Goal: Task Accomplishment & Management: Complete application form

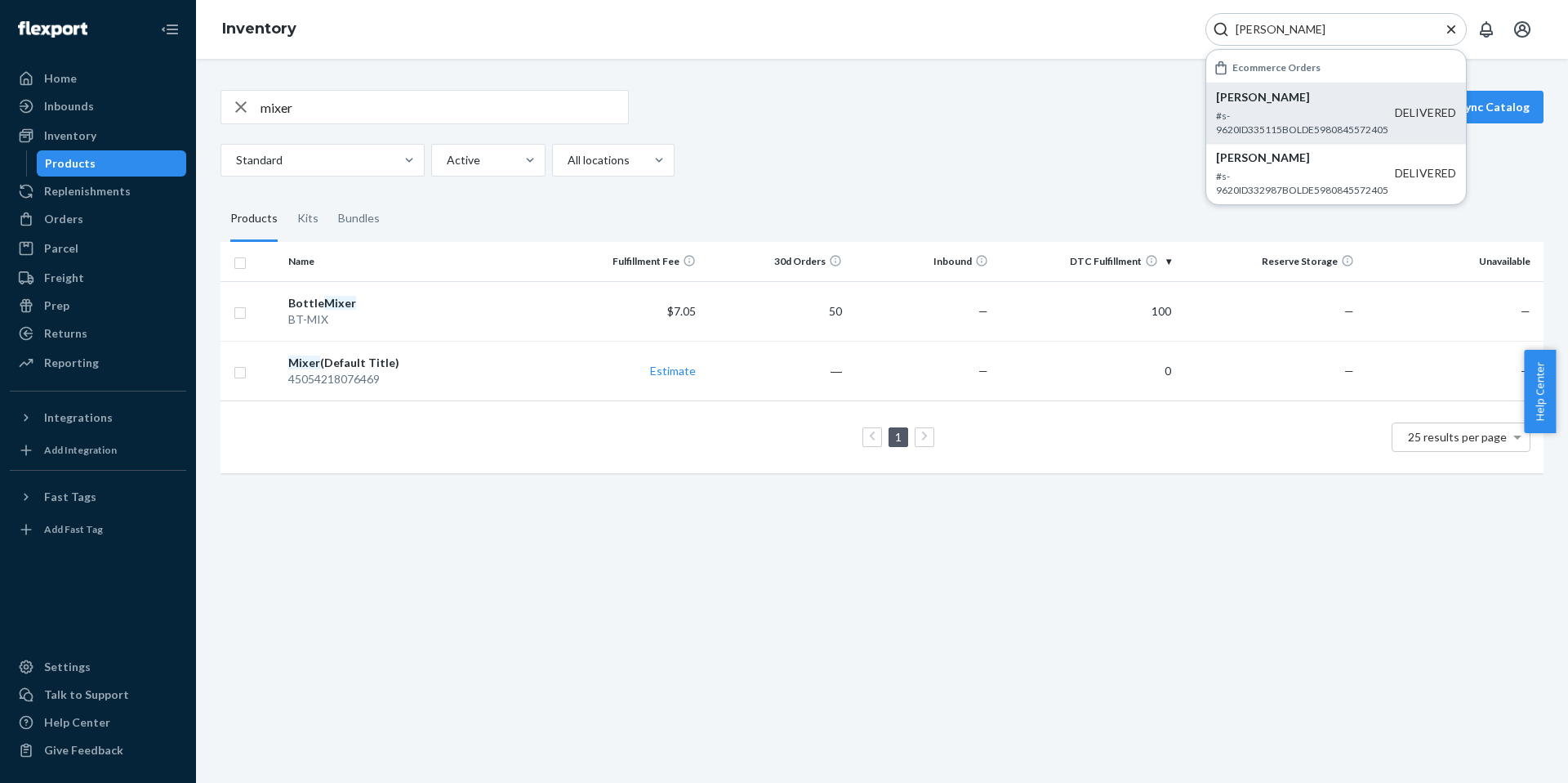
type input "[PERSON_NAME]"
click at [1279, 112] on p "#s-9620ID335115BOLDE5980845572405" at bounding box center [1305, 122] width 179 height 27
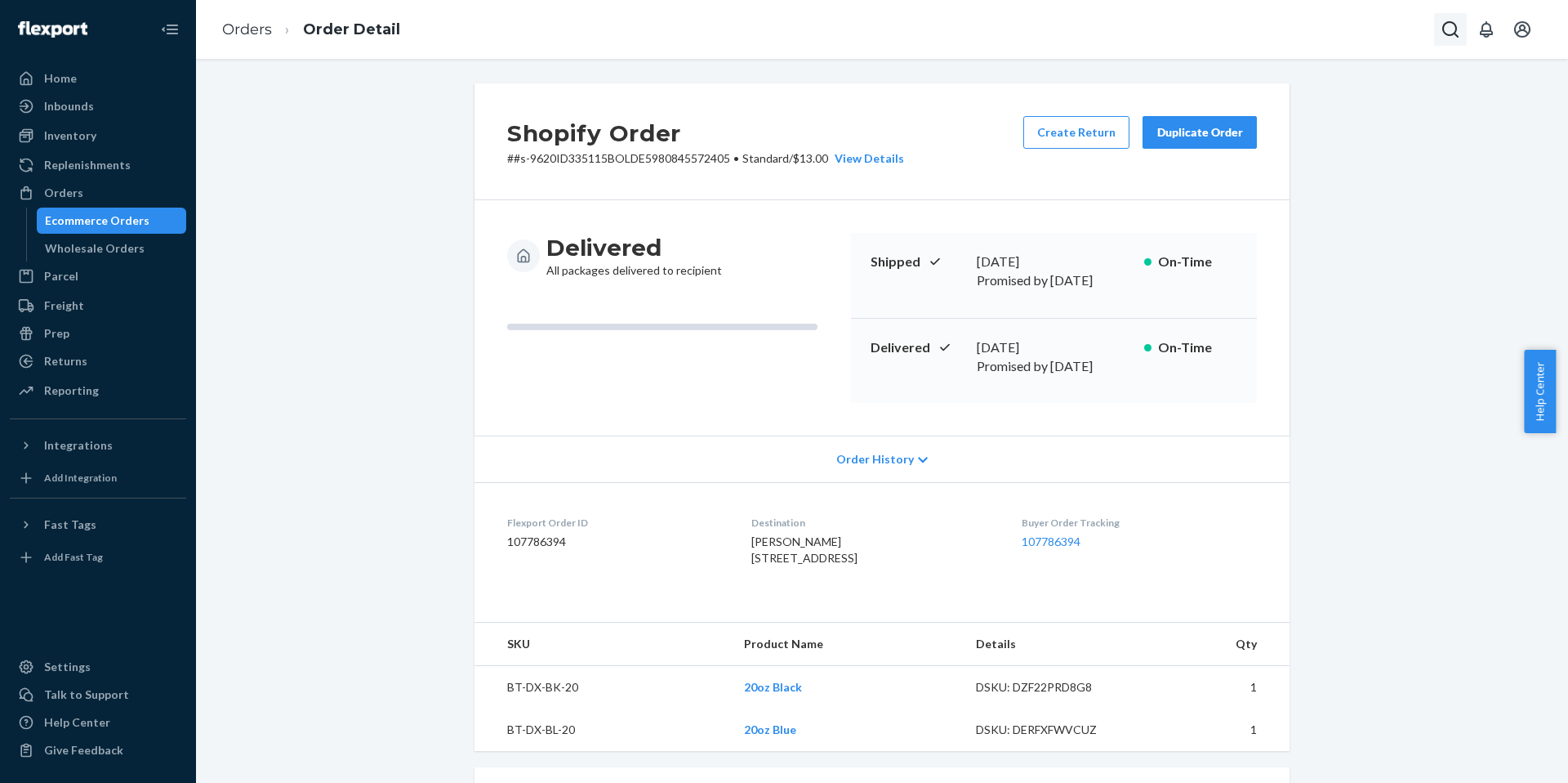
click at [1453, 28] on icon "Open Search Box" at bounding box center [1450, 29] width 20 height 20
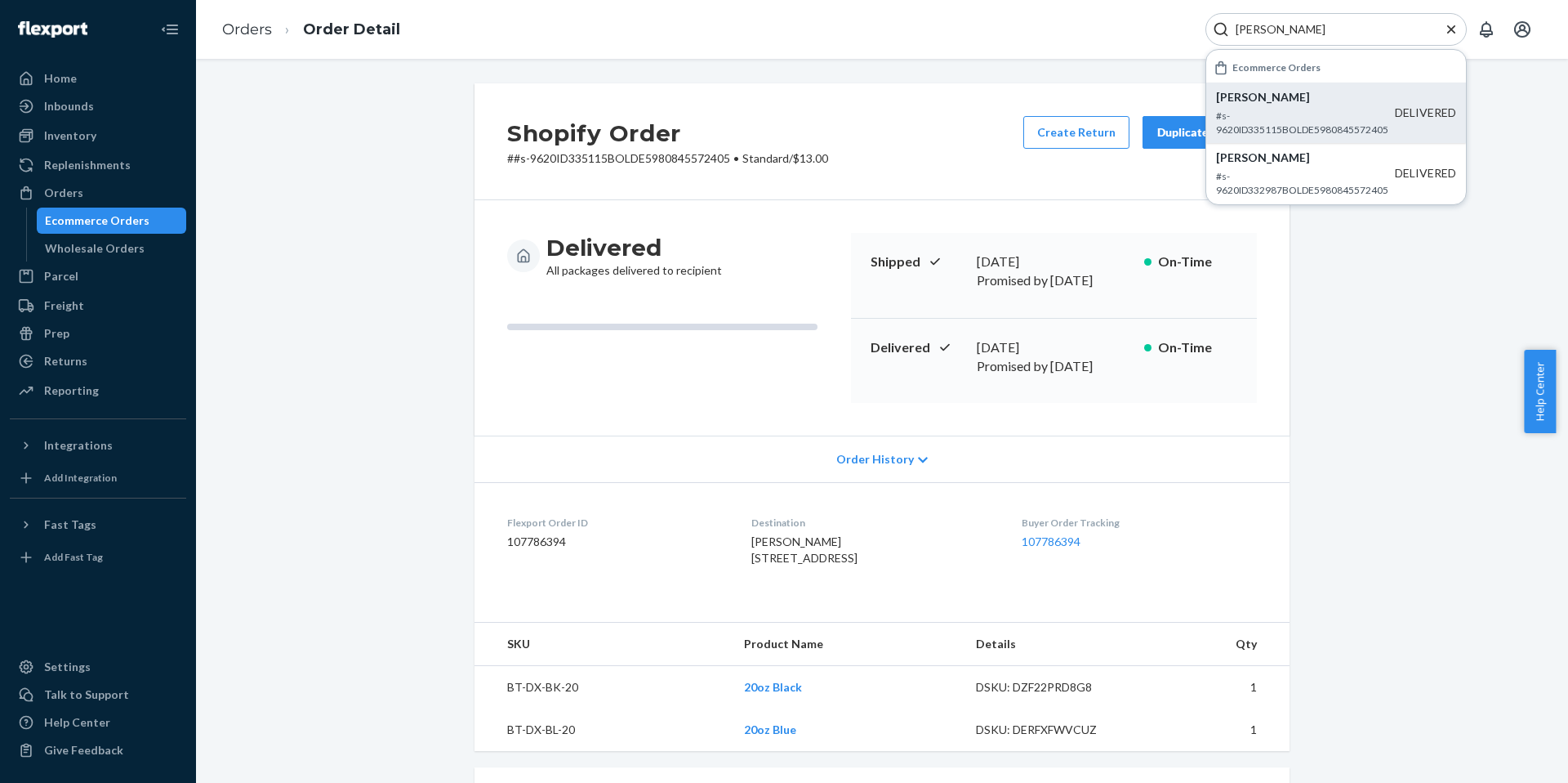
click at [1284, 122] on p "#s-9620ID335115BOLDE5980845572405" at bounding box center [1305, 122] width 179 height 27
click at [1281, 158] on p "[PERSON_NAME]" at bounding box center [1305, 157] width 179 height 17
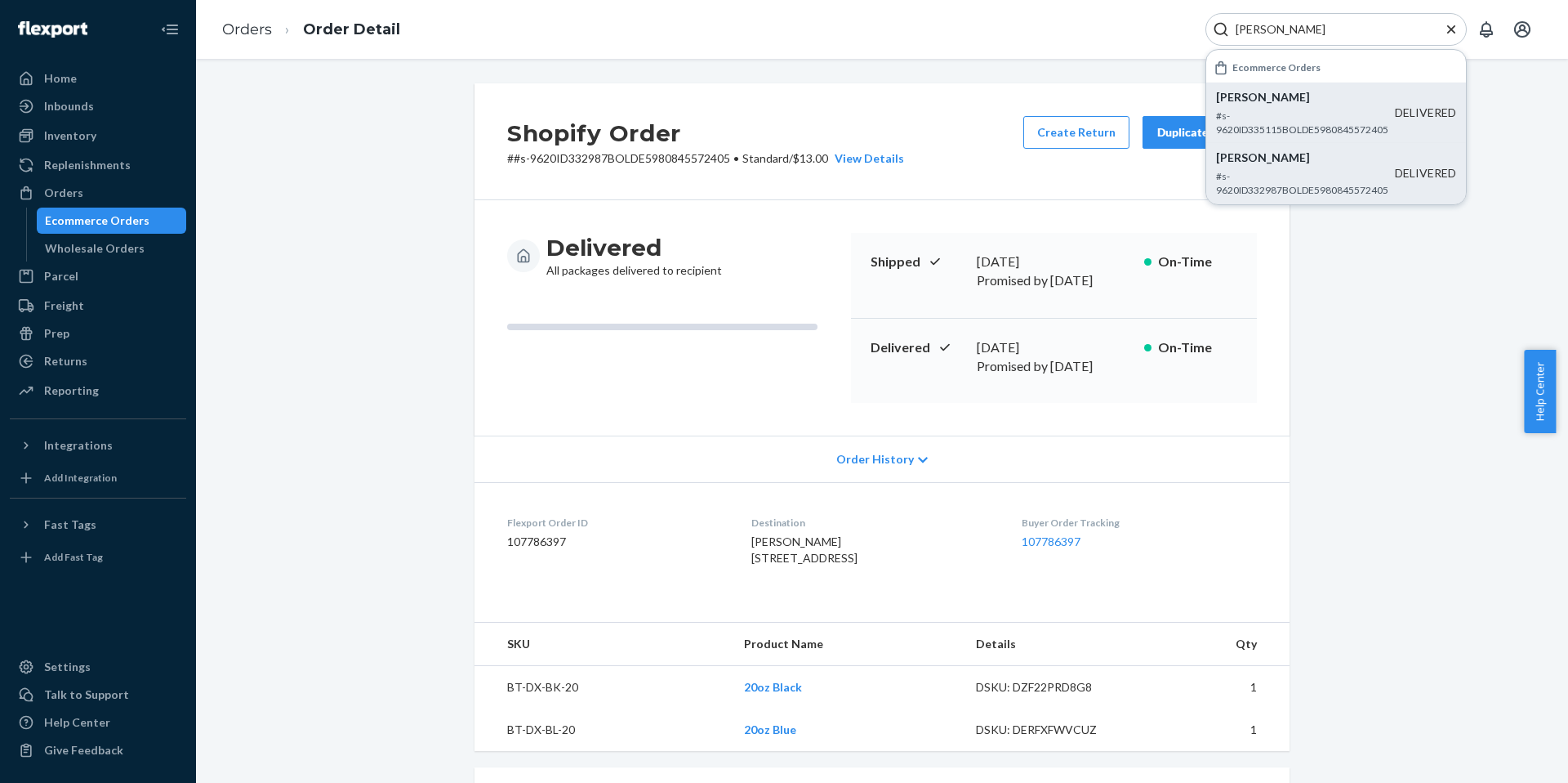
click at [1273, 28] on input "[PERSON_NAME]" at bounding box center [1330, 29] width 201 height 17
click at [1272, 28] on input "[PERSON_NAME]" at bounding box center [1330, 29] width 201 height 17
paste input "60744"
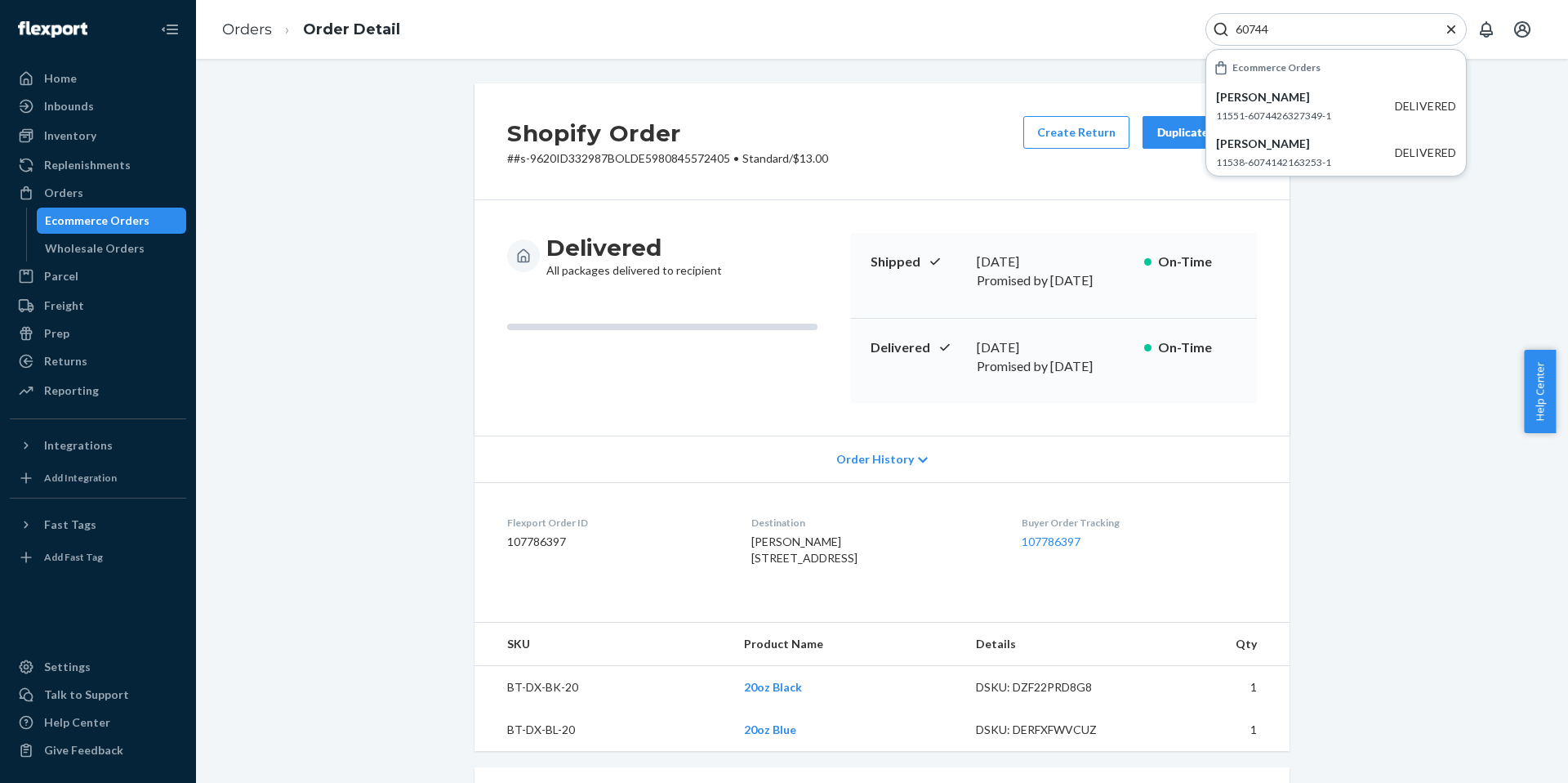
click at [1253, 36] on input "60744" at bounding box center [1330, 29] width 201 height 17
paste input "[PERSON_NAME]"
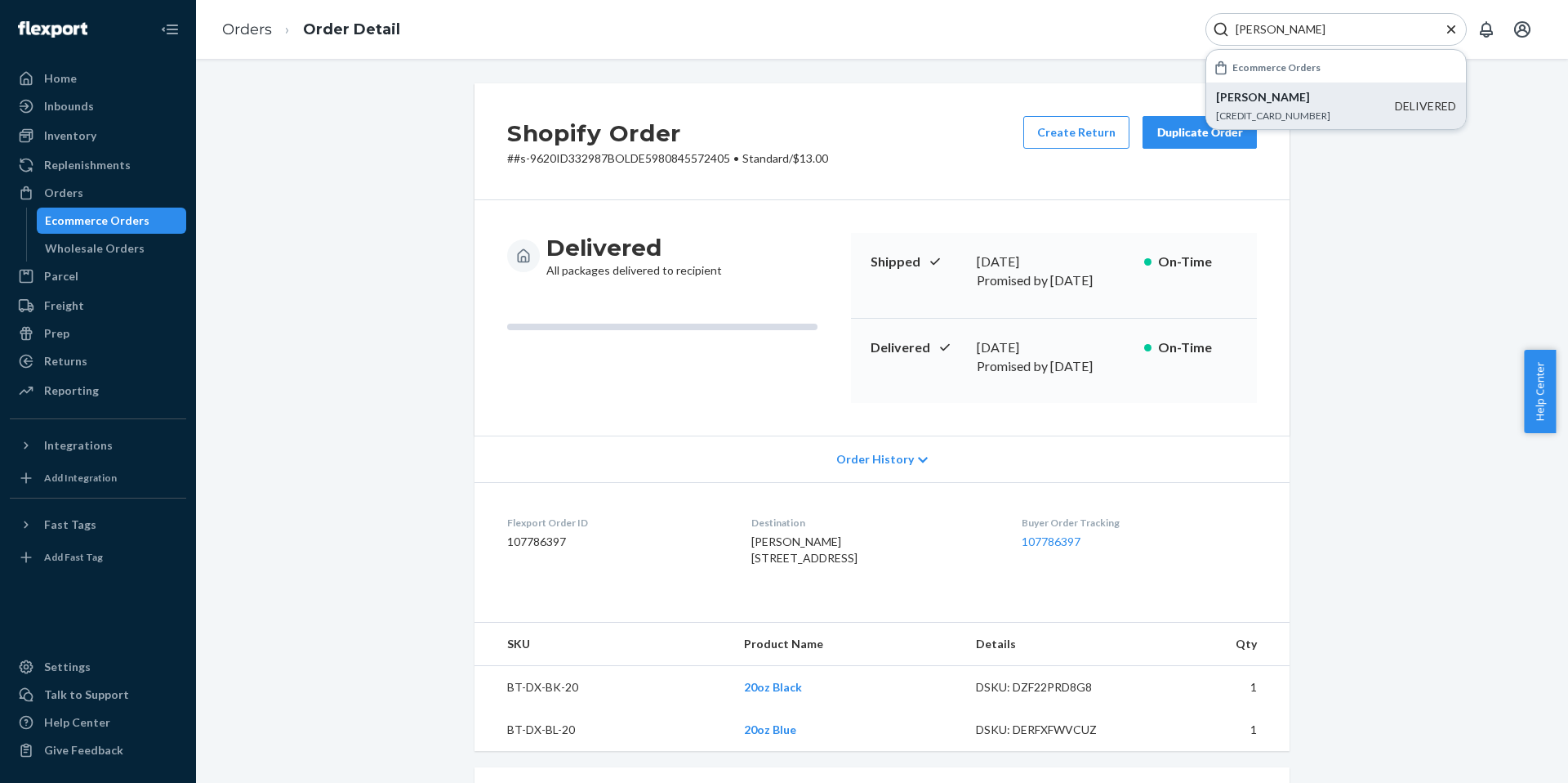
type input "[PERSON_NAME]"
click at [1256, 113] on p "[CREDIT_CARD_NUMBER]" at bounding box center [1305, 115] width 179 height 14
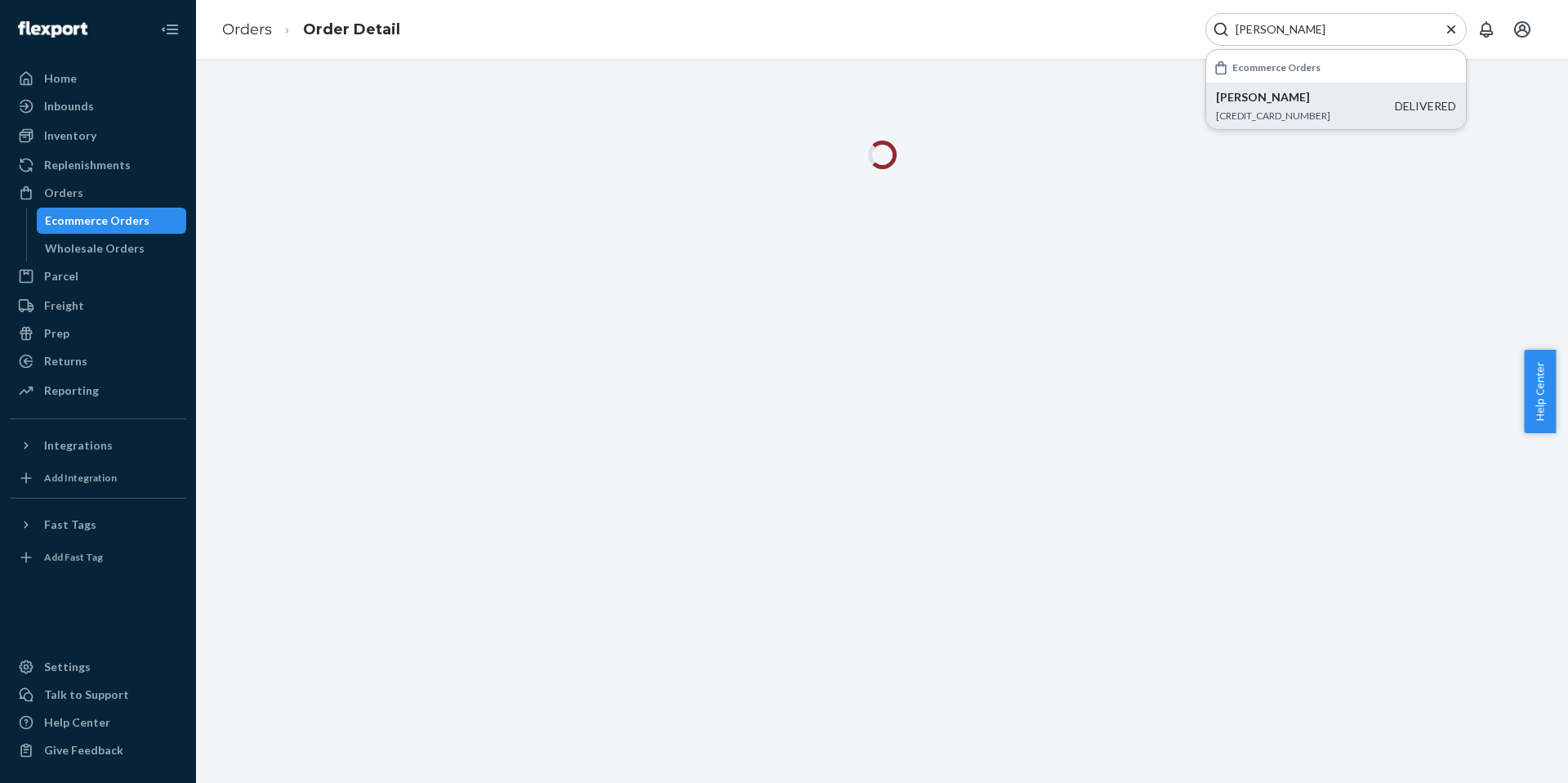
click at [1034, 38] on div "Orders Order Detail [PERSON_NAME] Ecommerce Orders [PERSON_NAME] [CREDIT_CARD_N…" at bounding box center [882, 29] width 1372 height 59
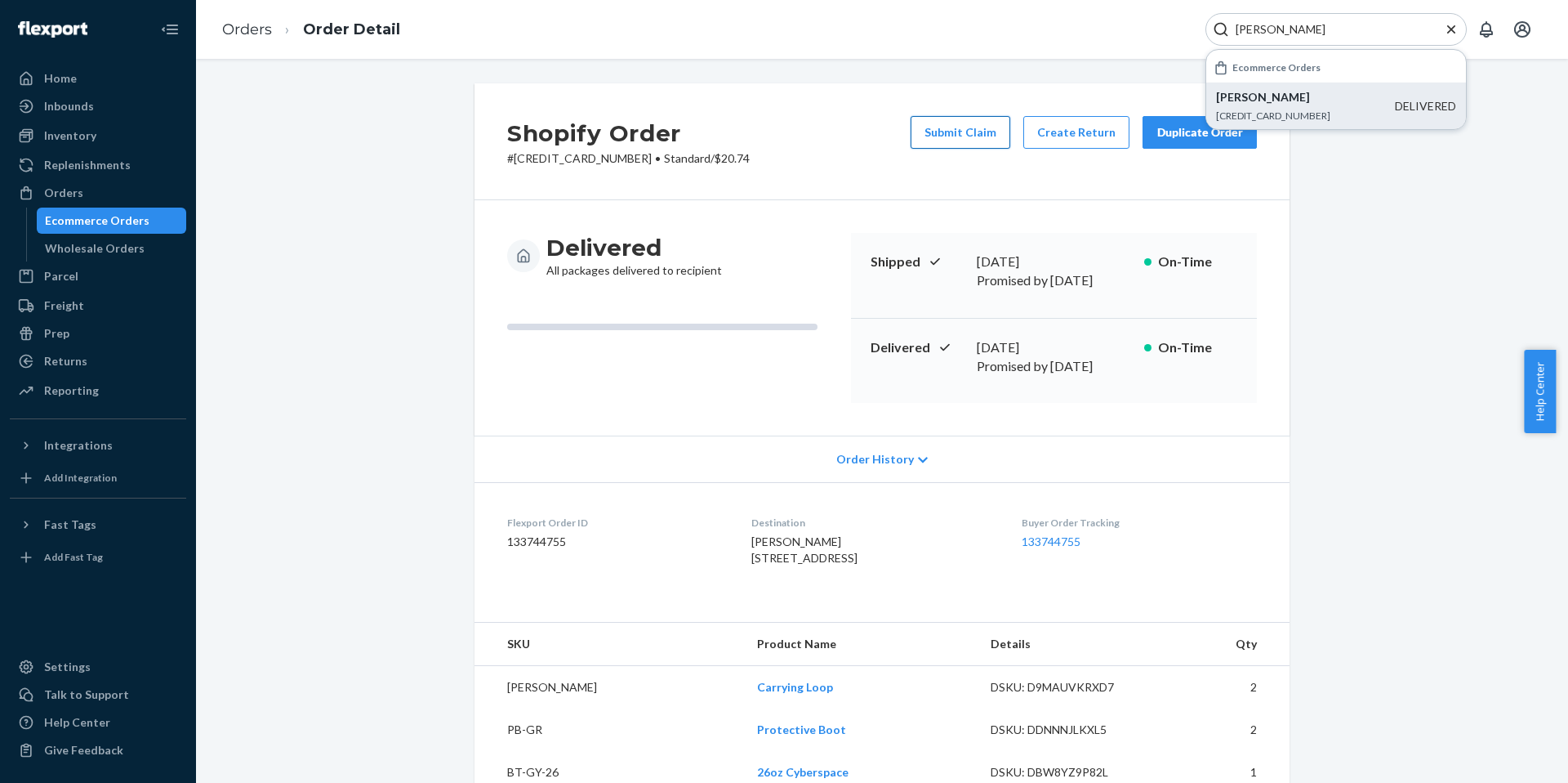
click at [959, 132] on button "Submit Claim" at bounding box center [960, 132] width 100 height 32
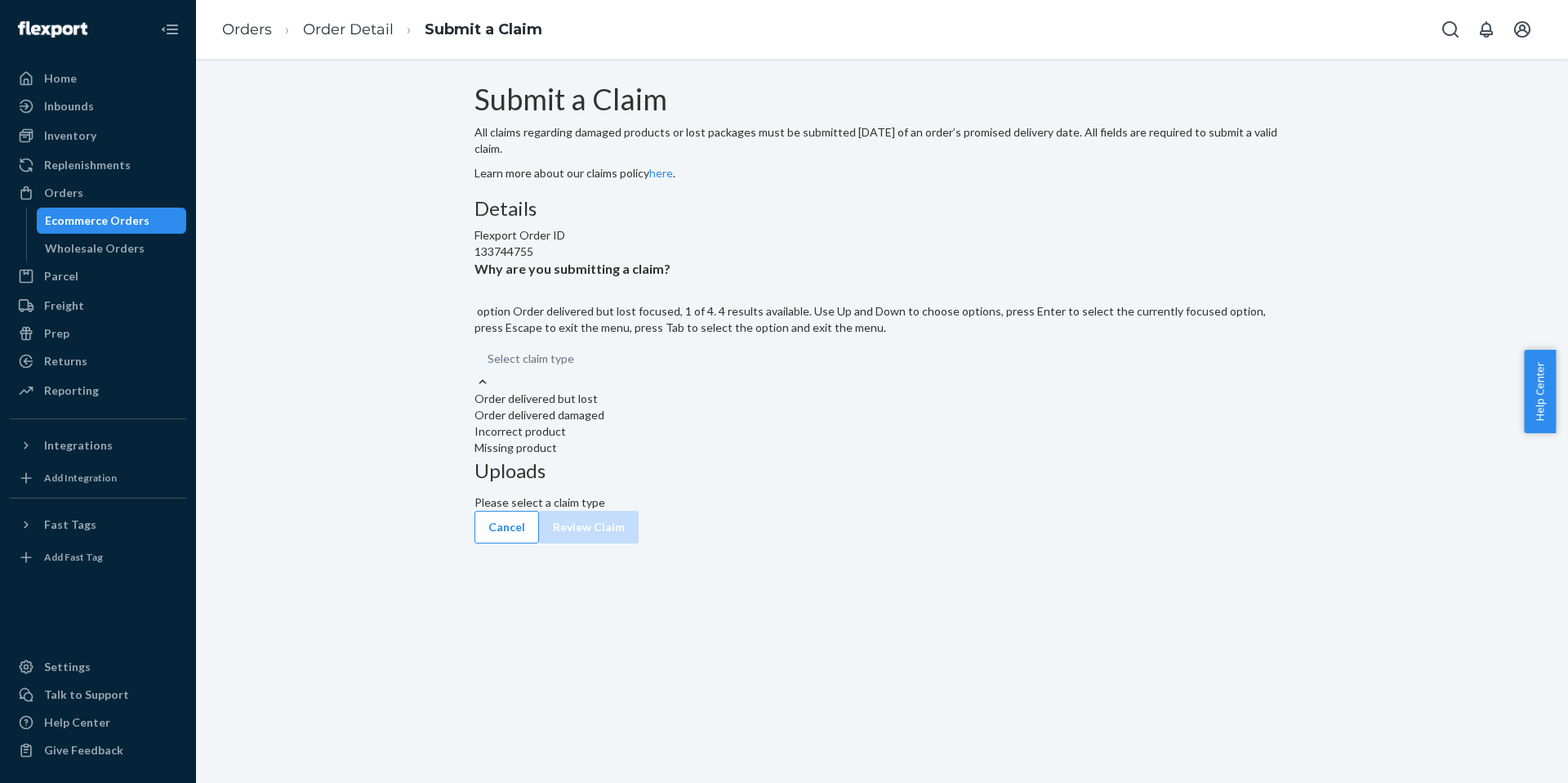
click at [714, 373] on div "Select claim type" at bounding box center [882, 359] width 815 height 29
click at [489, 367] on input "Why are you submitting a claim? option Order delivered but lost focused, 1 of 4…" at bounding box center [488, 359] width 2 height 17
click at [723, 407] on div "Order delivered but lost" at bounding box center [882, 399] width 815 height 17
click at [489, 367] on input "Why are you submitting a claim? option Order delivered but lost focused, 0 of 4…" at bounding box center [488, 359] width 2 height 17
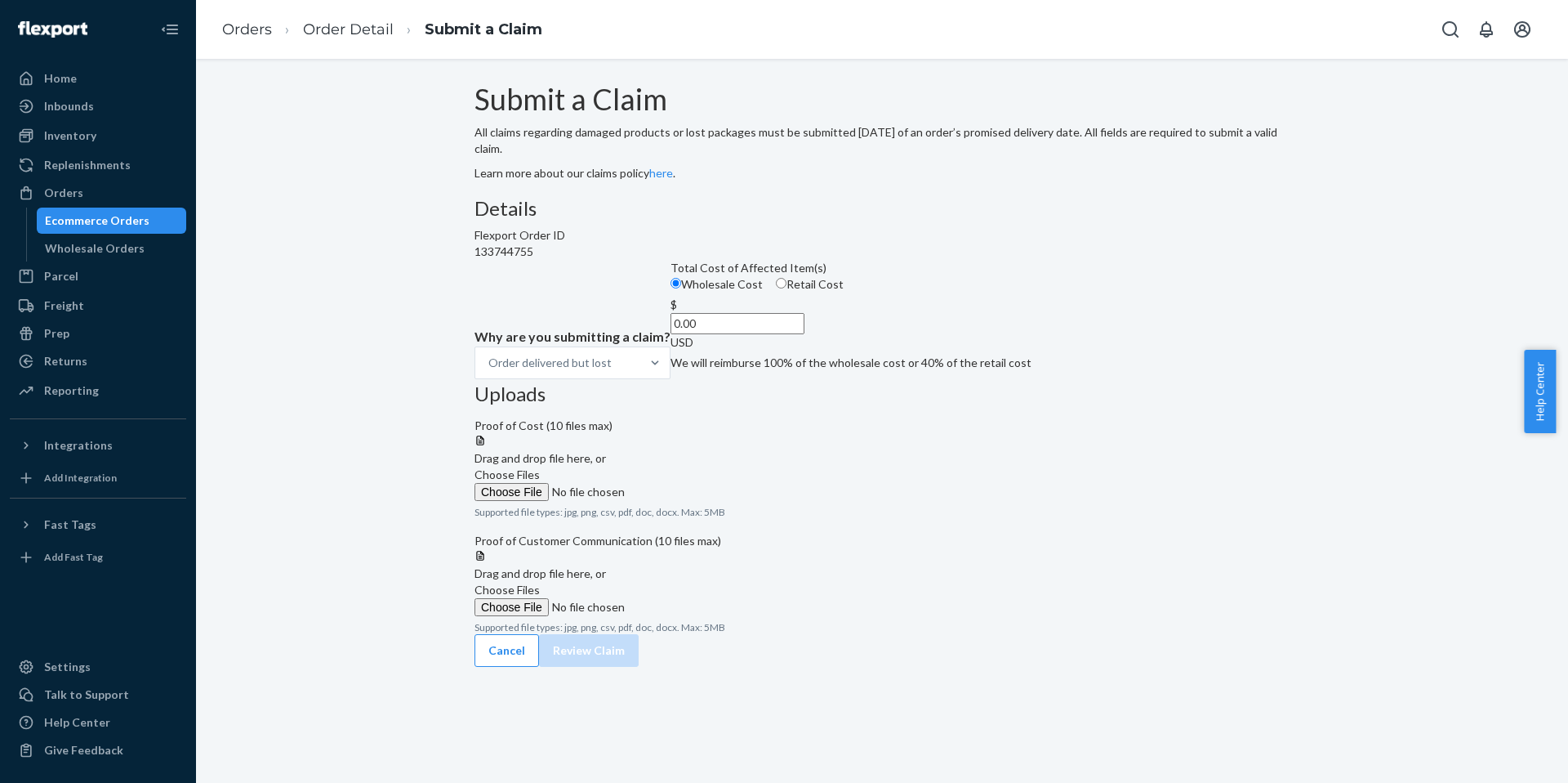
click at [786, 291] on span "Retail Cost" at bounding box center [815, 283] width 58 height 14
click at [776, 288] on input "Retail Cost" at bounding box center [781, 283] width 11 height 11
radio input "true"
radio input "false"
click at [725, 334] on input "0.00" at bounding box center [737, 324] width 134 height 22
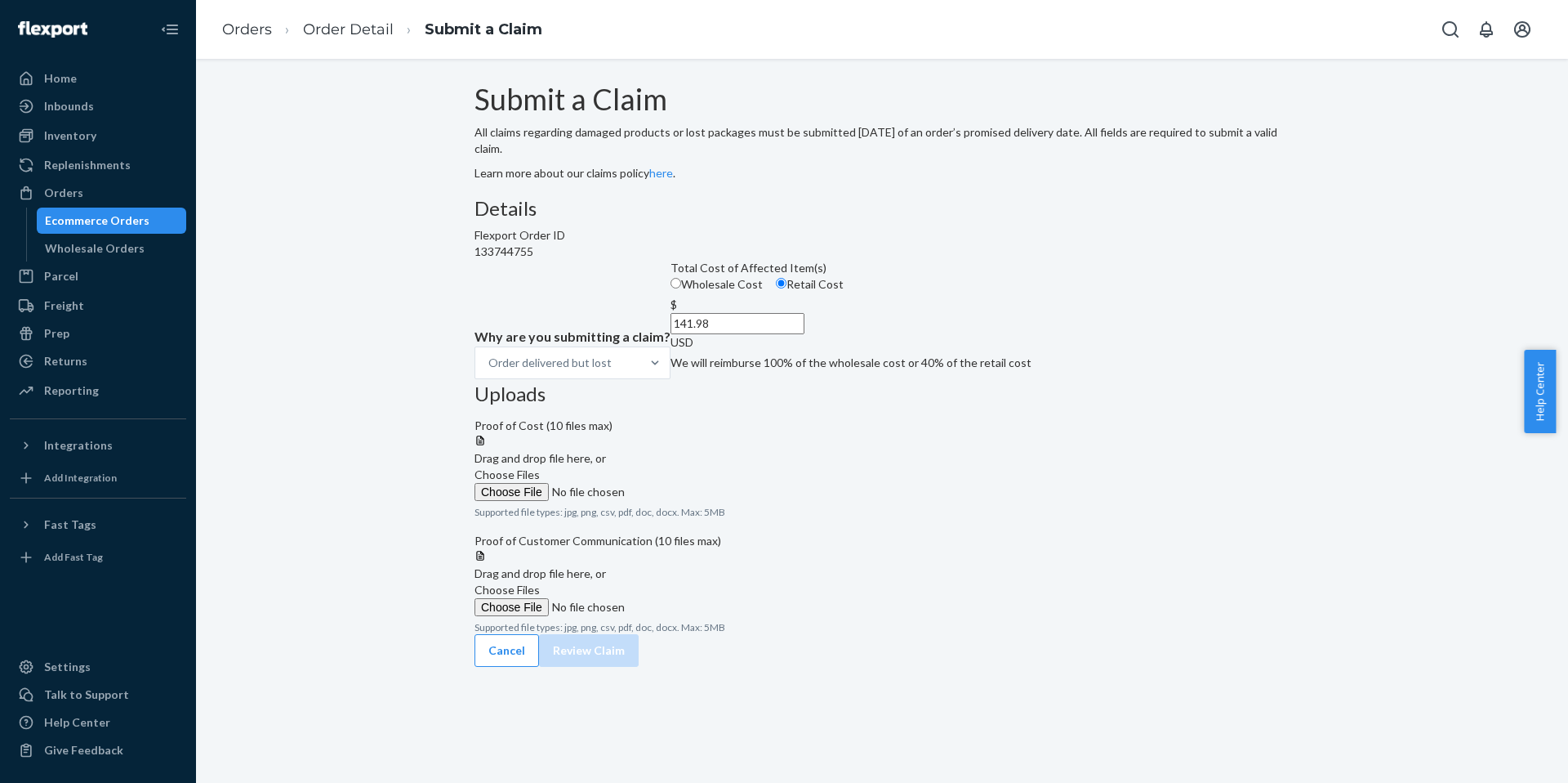
type input "141.98"
click at [539, 467] on span "Choose Files" at bounding box center [507, 474] width 65 height 14
click at [697, 483] on input "Choose Files" at bounding box center [585, 492] width 222 height 18
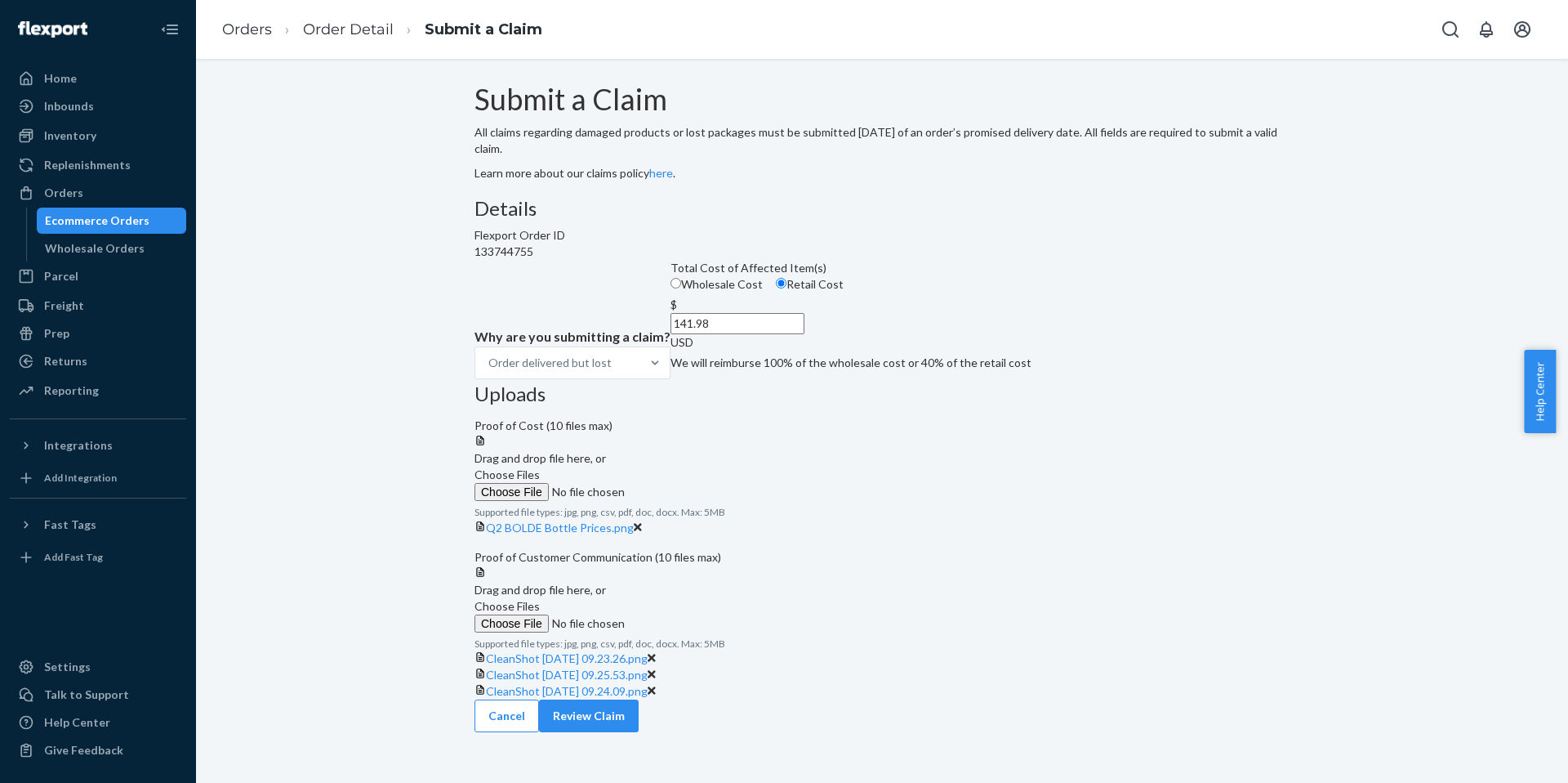
scroll to position [260, 0]
click at [639, 732] on button "Review Claim" at bounding box center [589, 715] width 100 height 32
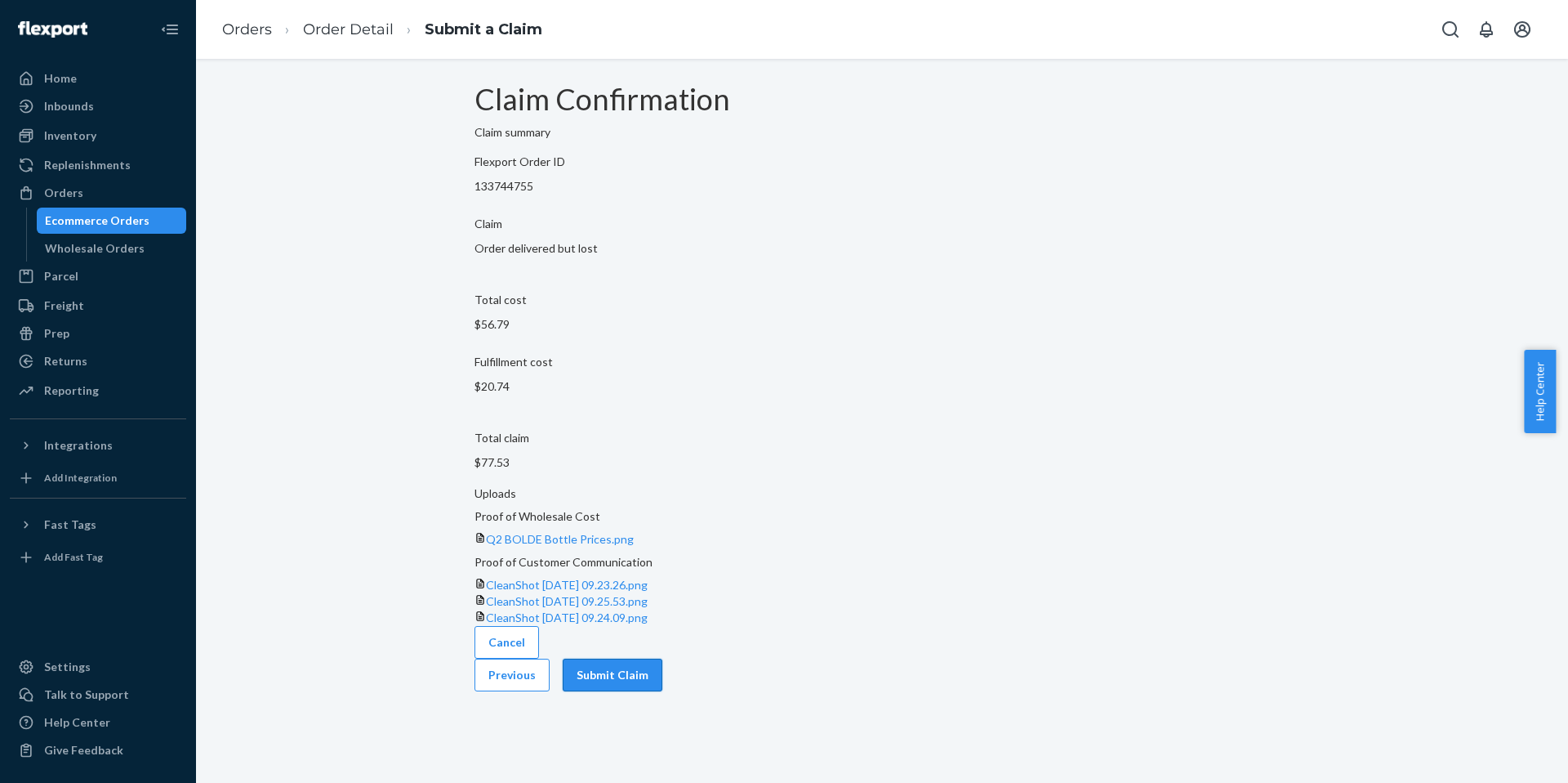
click at [662, 691] on button "Submit Claim" at bounding box center [613, 674] width 100 height 32
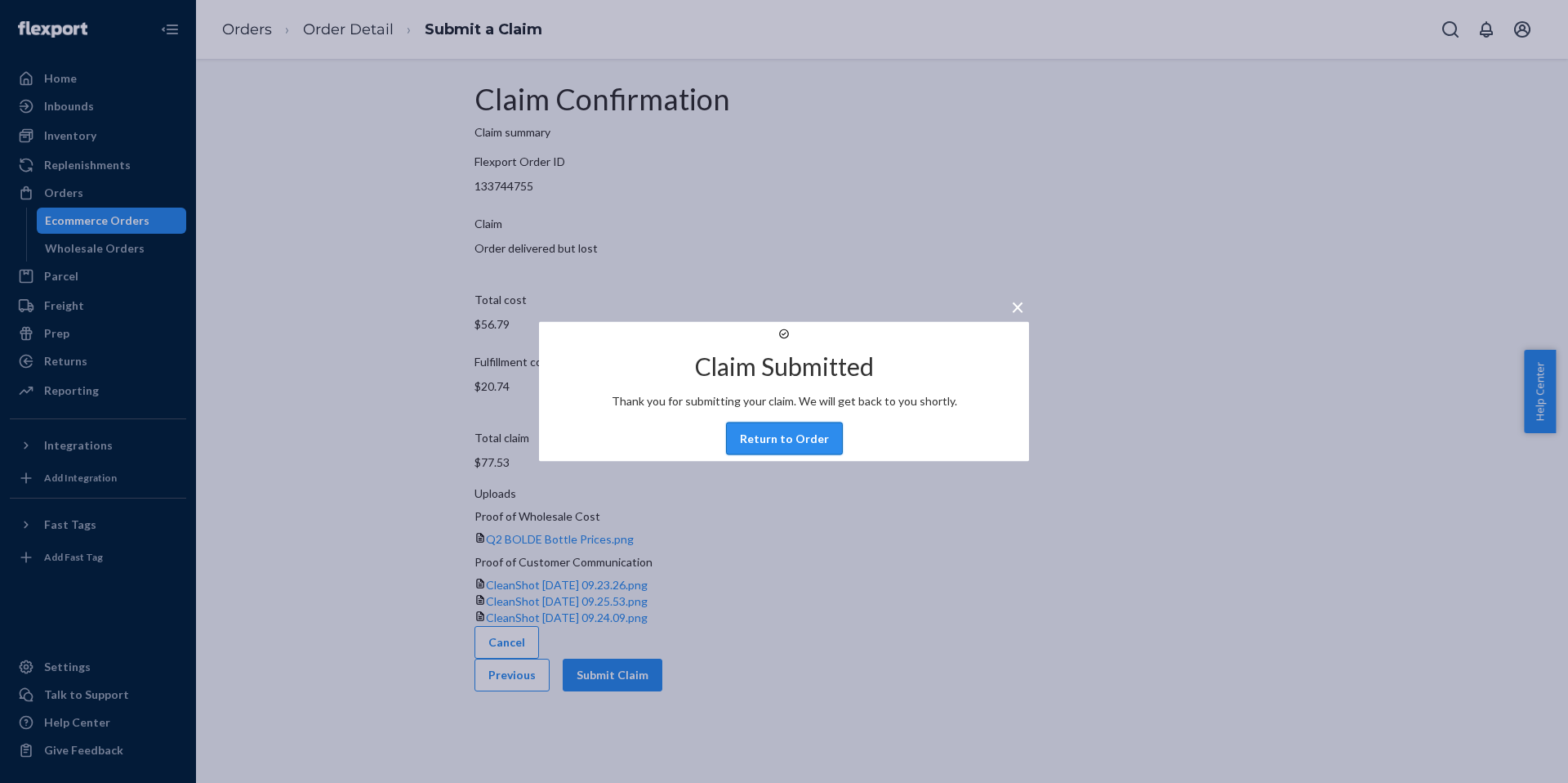
click at [803, 456] on button "Return to Order" at bounding box center [784, 438] width 117 height 32
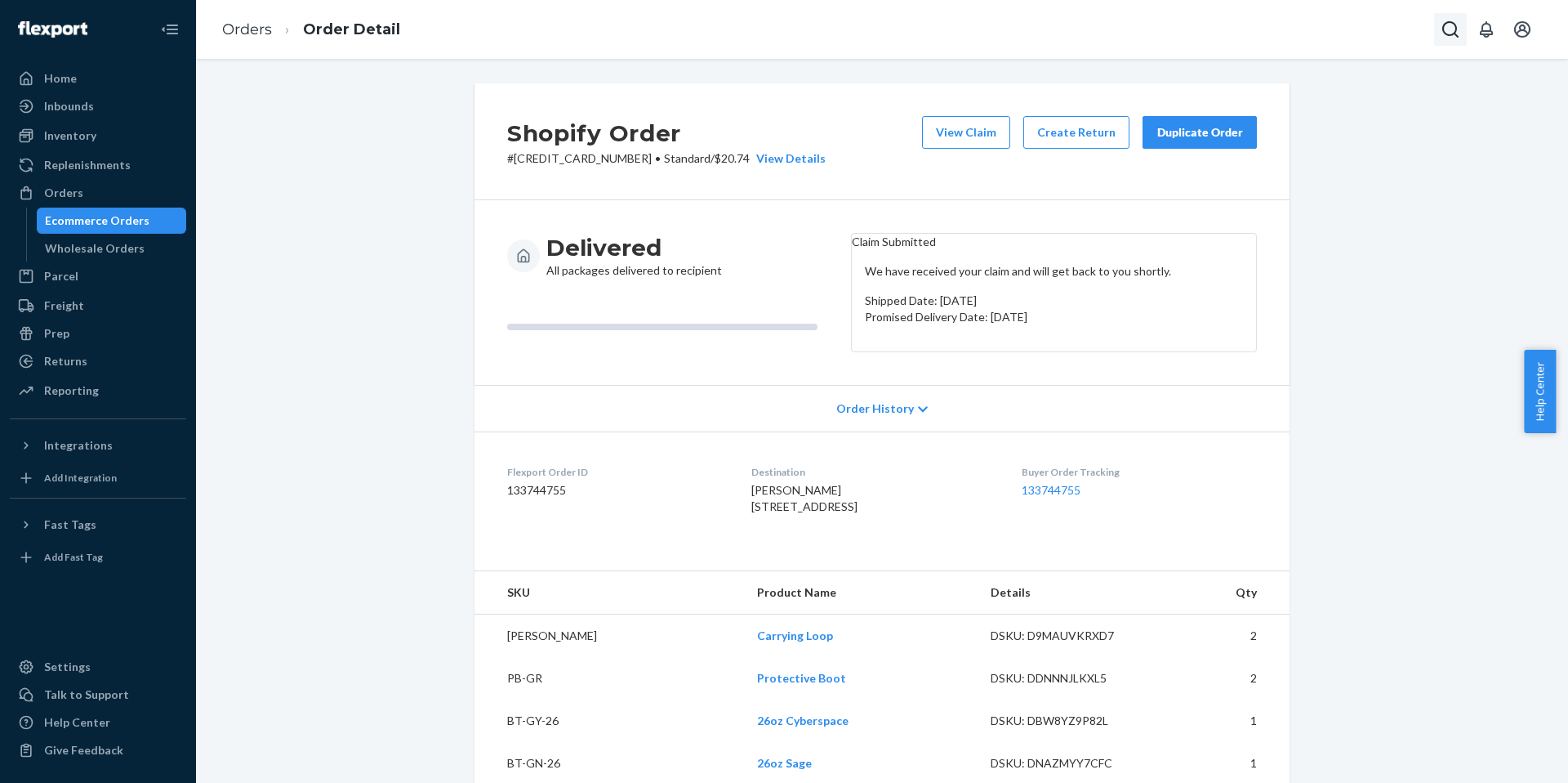
click at [1446, 30] on icon "Open Search Box" at bounding box center [1450, 29] width 20 height 20
type input "√"
click at [1289, 35] on input "Search Input" at bounding box center [1330, 29] width 201 height 17
paste input "[PERSON_NAME]"
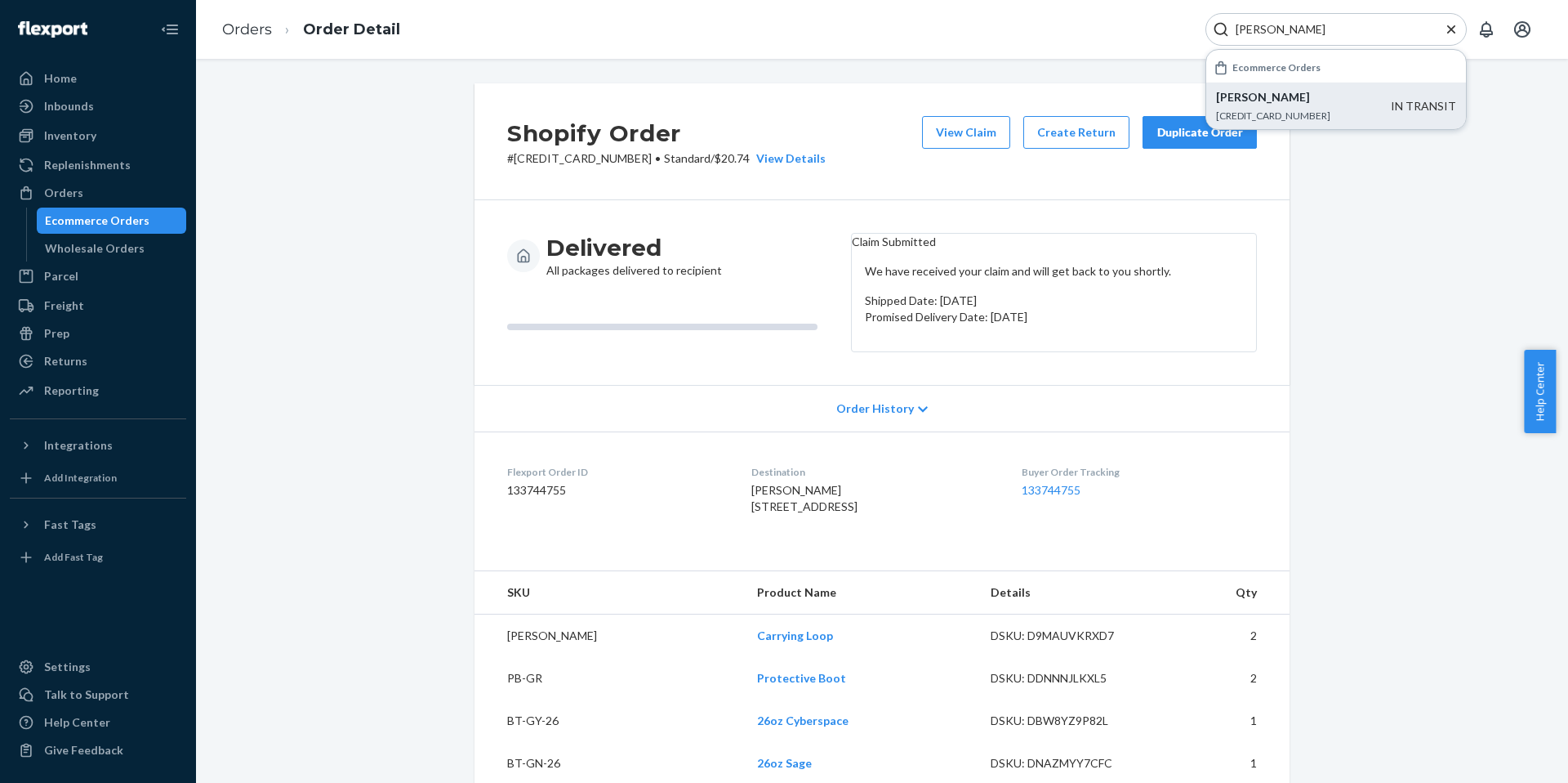
type input "[PERSON_NAME]"
click at [1281, 102] on p "[PERSON_NAME]" at bounding box center [1303, 97] width 175 height 17
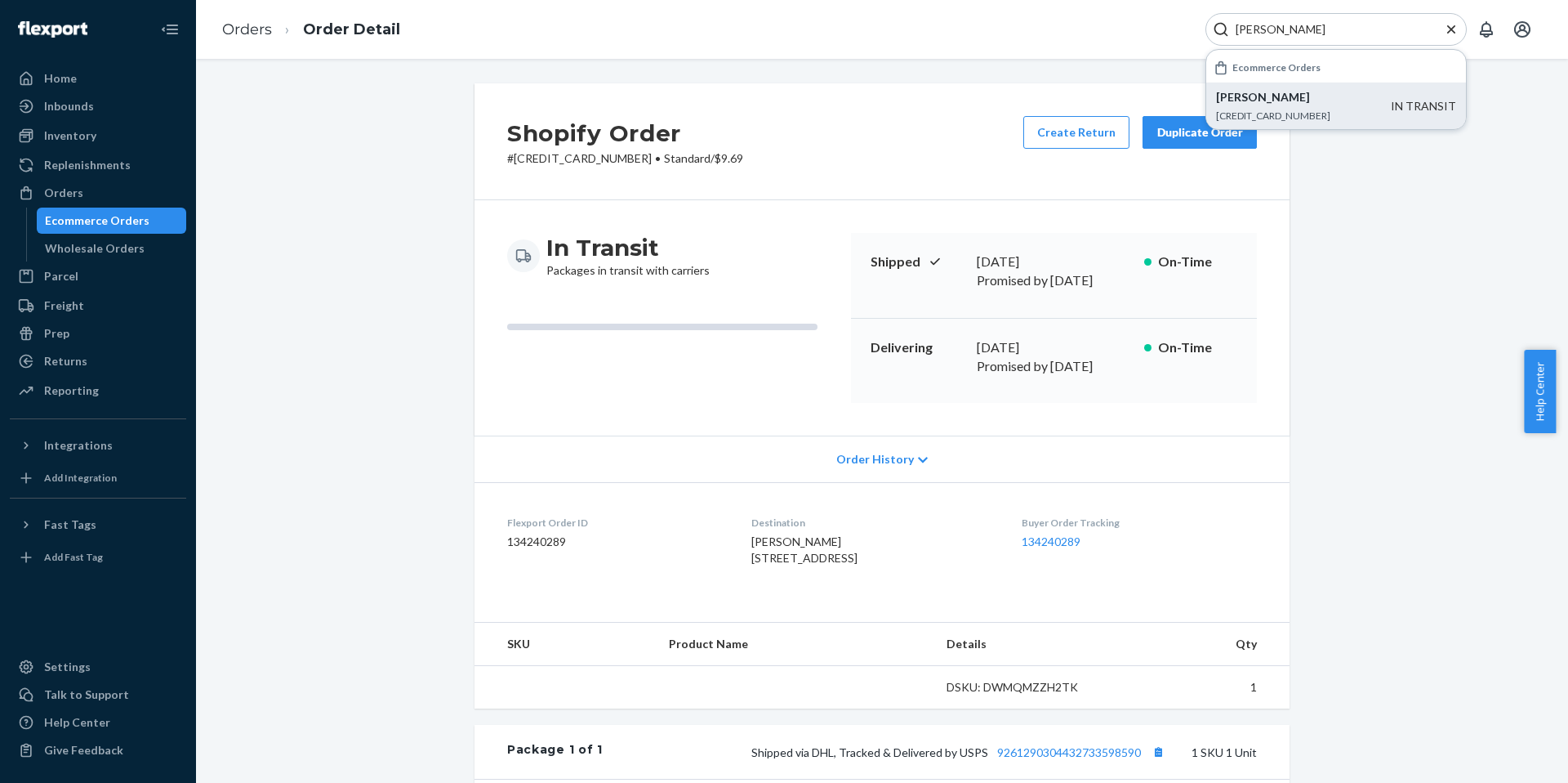
click at [1174, 246] on div "Shipped [DATE] Promised by [DATE] On-Time" at bounding box center [1053, 276] width 405 height 86
